Goal: Complete application form

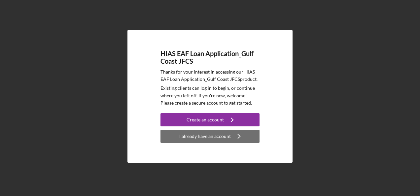
click at [199, 138] on div "I already have an account" at bounding box center [205, 136] width 52 height 13
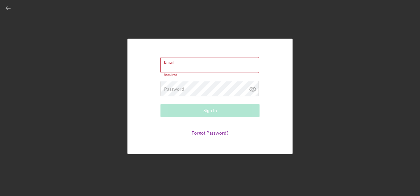
paste input "[EMAIL_ADDRESS][DOMAIN_NAME]"
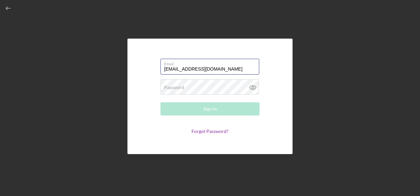
type input "[EMAIL_ADDRESS][DOMAIN_NAME]"
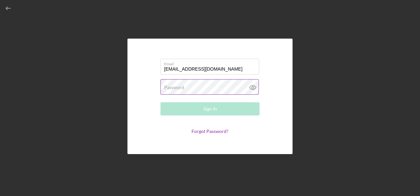
click at [195, 87] on div "Password Required" at bounding box center [209, 87] width 99 height 17
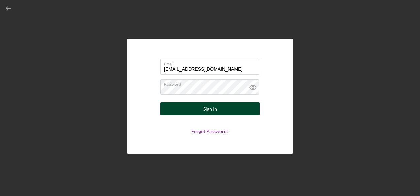
click at [221, 110] on button "Sign In" at bounding box center [209, 108] width 99 height 13
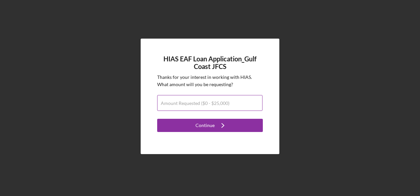
click at [217, 101] on label "Amount Requested ($0 - $25,000)" at bounding box center [195, 103] width 69 height 5
click at [217, 101] on input "Amount Requested ($0 - $25,000)" at bounding box center [209, 103] width 105 height 16
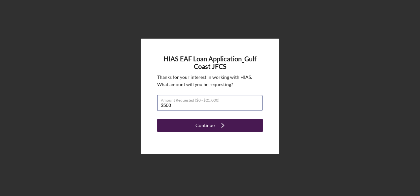
type input "$500"
click at [212, 123] on div "Continue" at bounding box center [204, 125] width 19 height 13
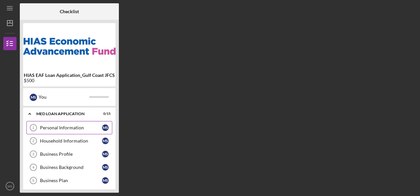
click at [62, 128] on div "Personal Information" at bounding box center [71, 127] width 62 height 5
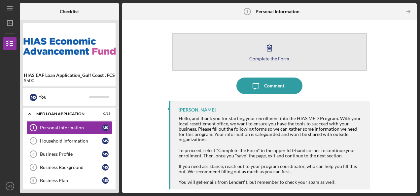
click at [242, 48] on button "Complete the Form Form" at bounding box center [269, 52] width 195 height 38
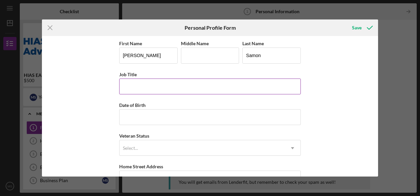
click at [155, 85] on input "Job Title" at bounding box center [210, 87] width 182 height 16
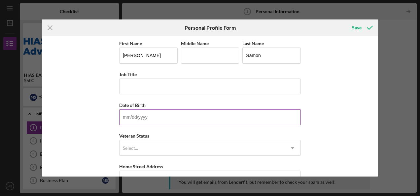
click at [127, 116] on input "Date of Birth" at bounding box center [210, 117] width 182 height 16
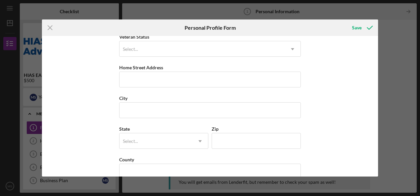
scroll to position [110, 0]
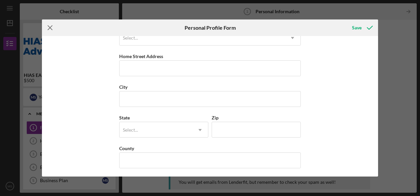
click at [52, 26] on line at bounding box center [50, 28] width 4 height 4
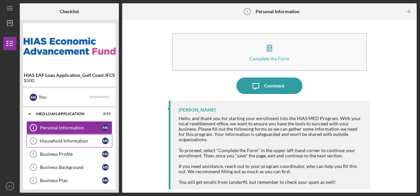
click at [66, 140] on div "Household Information" at bounding box center [71, 140] width 62 height 5
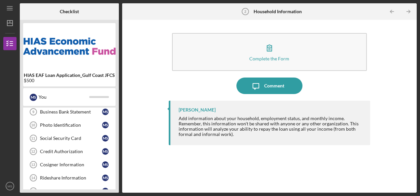
scroll to position [60, 0]
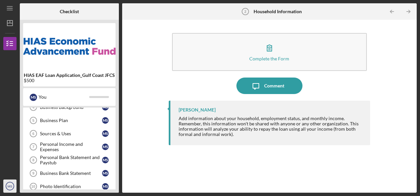
click at [9, 187] on text "MS" at bounding box center [10, 187] width 5 height 4
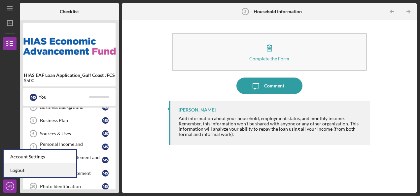
click at [20, 170] on link "Logout" at bounding box center [40, 171] width 73 height 14
